Goal: Information Seeking & Learning: Learn about a topic

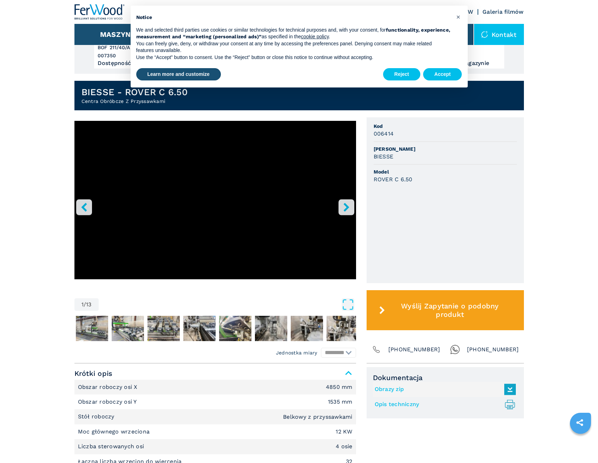
scroll to position [176, 0]
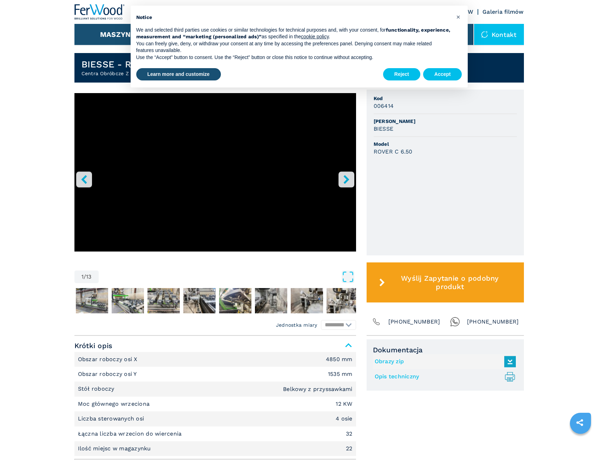
click at [350, 180] on icon "right-button" at bounding box center [346, 179] width 9 height 9
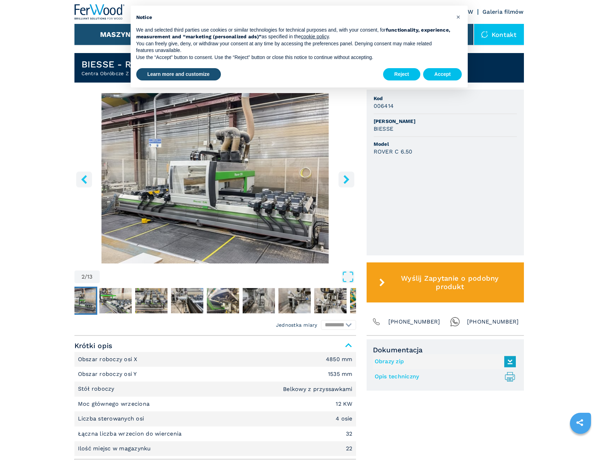
click at [350, 180] on icon "right-button" at bounding box center [346, 179] width 9 height 9
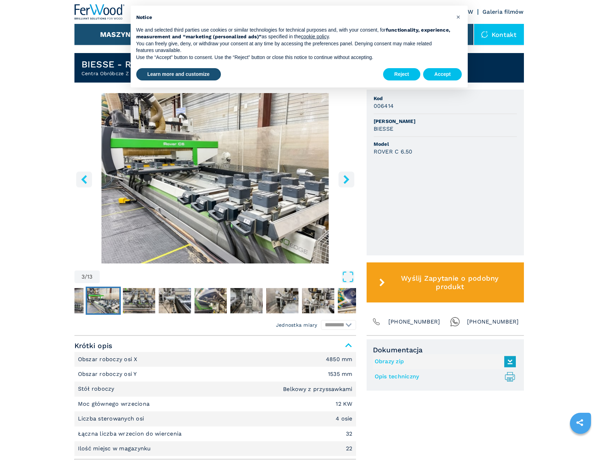
click at [350, 180] on icon "right-button" at bounding box center [346, 179] width 9 height 9
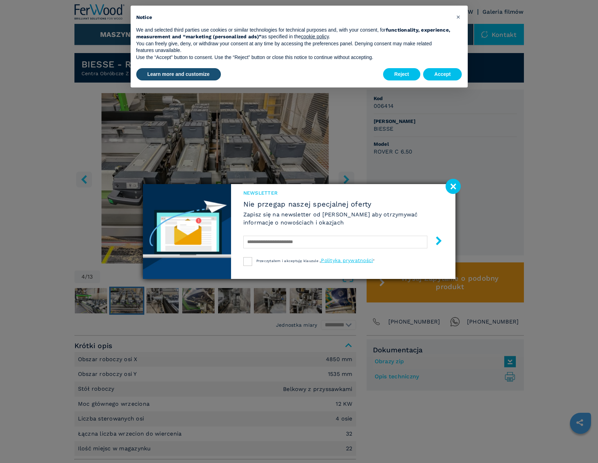
click at [458, 187] on image at bounding box center [453, 186] width 15 height 15
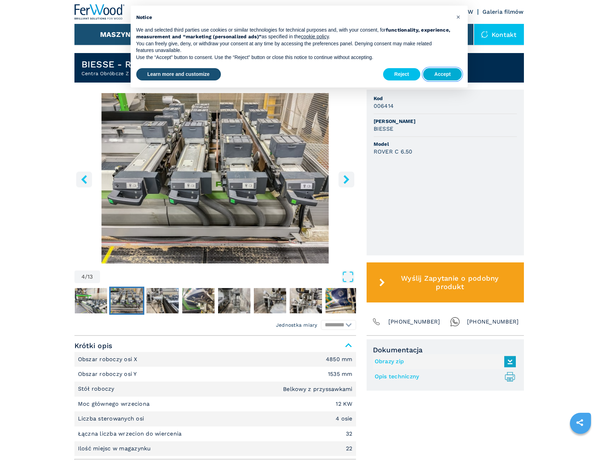
click at [451, 70] on button "Accept" at bounding box center [442, 74] width 39 height 13
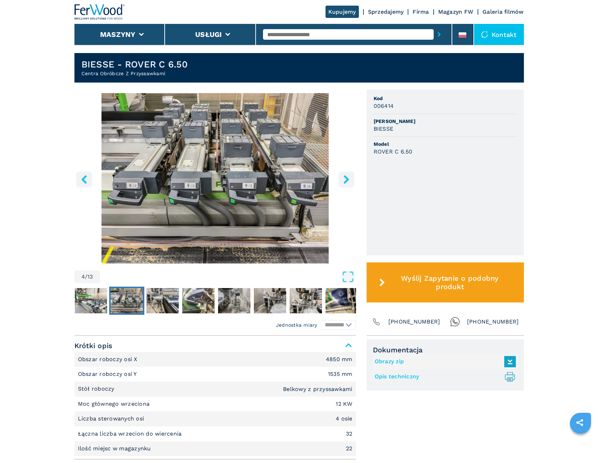
click at [351, 183] on button "right-button" at bounding box center [347, 179] width 16 height 16
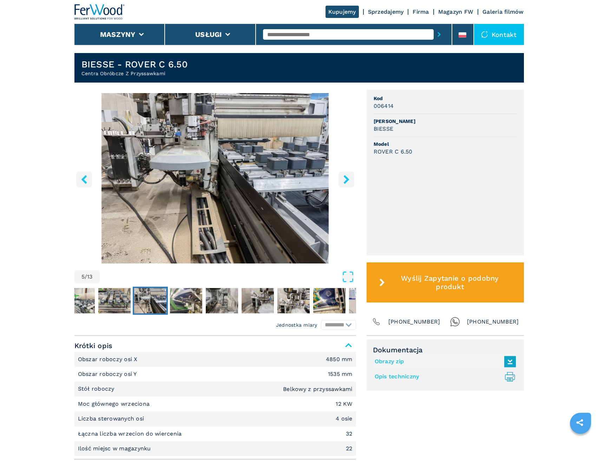
click at [351, 183] on button "right-button" at bounding box center [347, 179] width 16 height 16
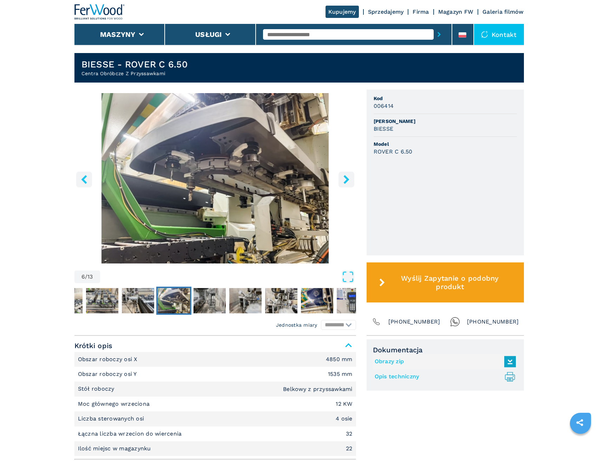
click at [351, 183] on button "right-button" at bounding box center [347, 179] width 16 height 16
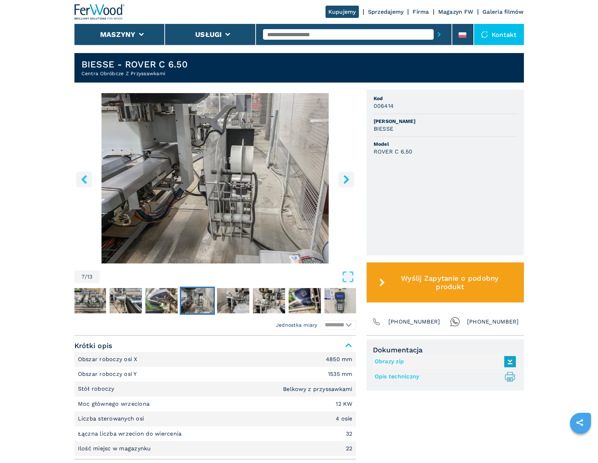
click at [351, 183] on button "right-button" at bounding box center [347, 179] width 16 height 16
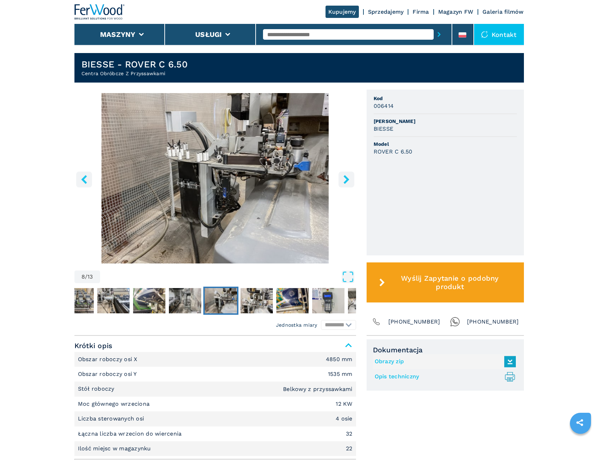
click at [351, 183] on button "right-button" at bounding box center [347, 179] width 16 height 16
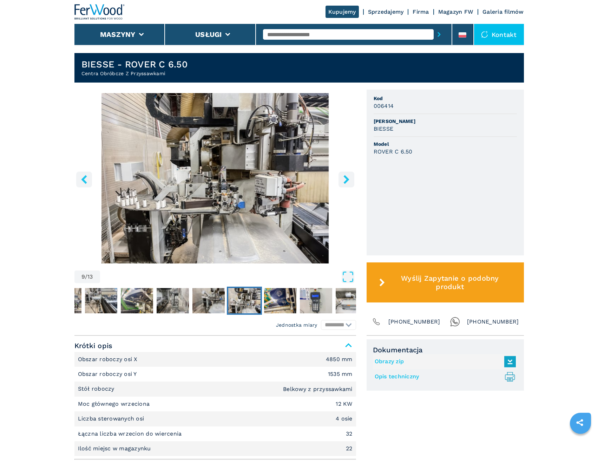
click at [351, 183] on button "right-button" at bounding box center [347, 179] width 16 height 16
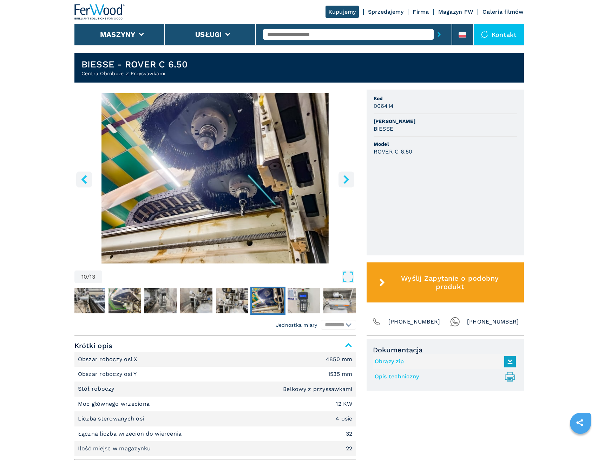
click at [351, 183] on button "right-button" at bounding box center [347, 179] width 16 height 16
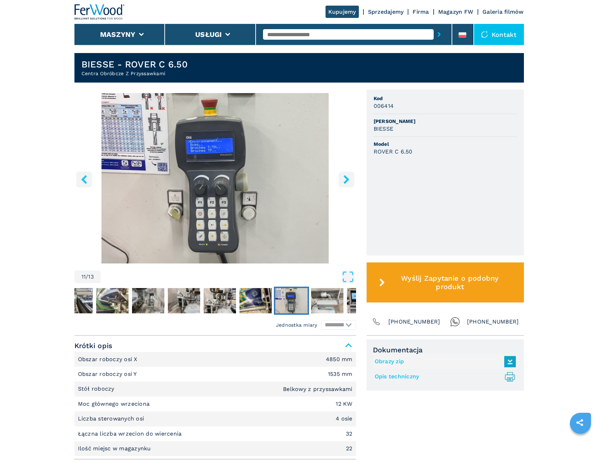
click at [351, 183] on button "right-button" at bounding box center [347, 179] width 16 height 16
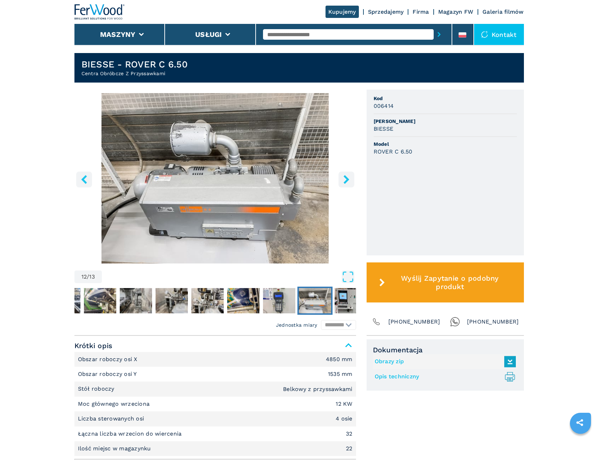
click at [351, 183] on button "right-button" at bounding box center [347, 179] width 16 height 16
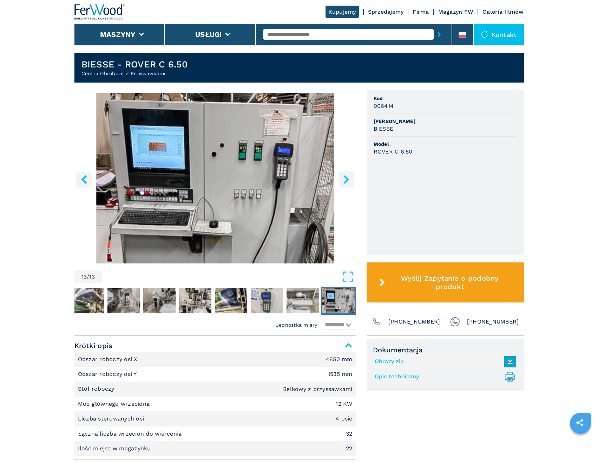
click at [348, 177] on icon "right-button" at bounding box center [346, 179] width 9 height 9
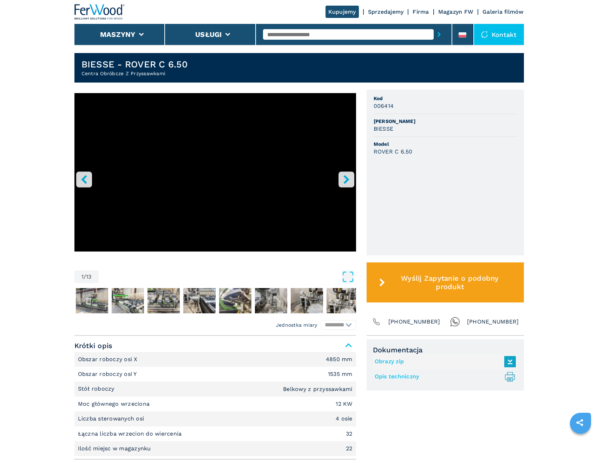
click at [348, 177] on icon "right-button" at bounding box center [346, 179] width 9 height 9
